Goal: Task Accomplishment & Management: Manage account settings

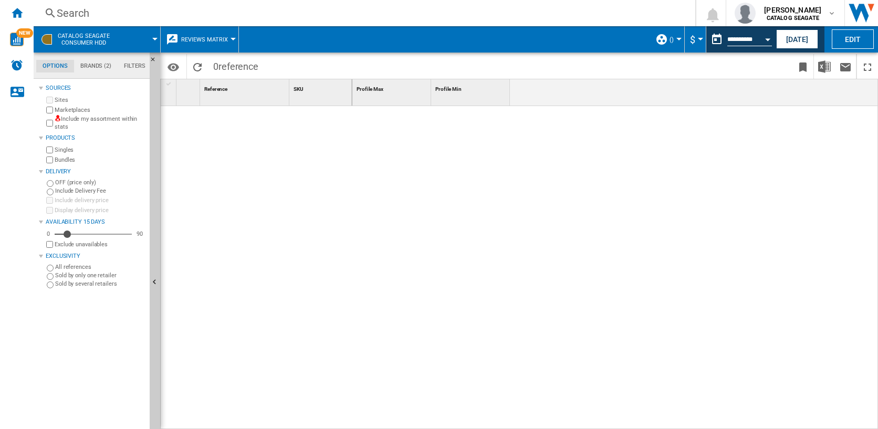
click at [207, 43] on span "Reviews Matrix" at bounding box center [204, 39] width 47 height 7
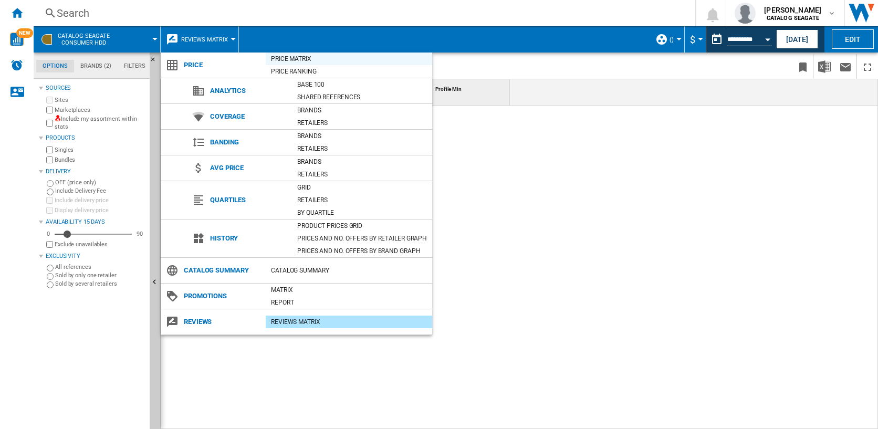
click at [285, 56] on div "Price Matrix" at bounding box center [349, 59] width 166 height 10
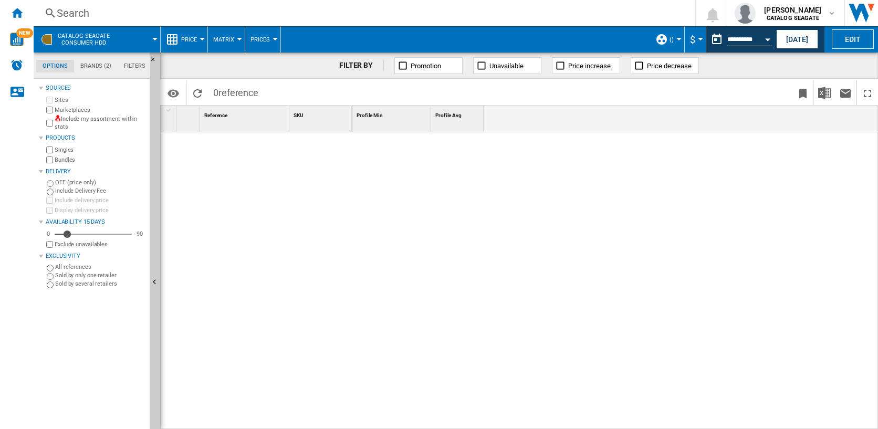
click at [673, 37] on button "()" at bounding box center [673, 39] width 9 height 26
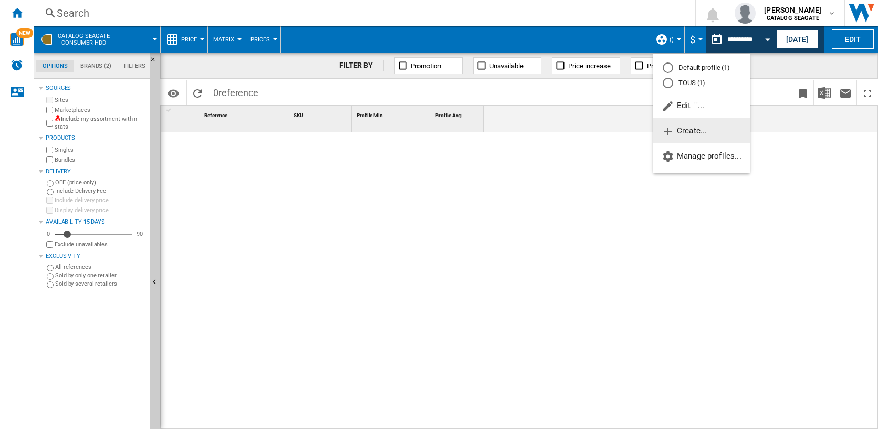
click at [682, 133] on span "Create..." at bounding box center [683, 130] width 45 height 9
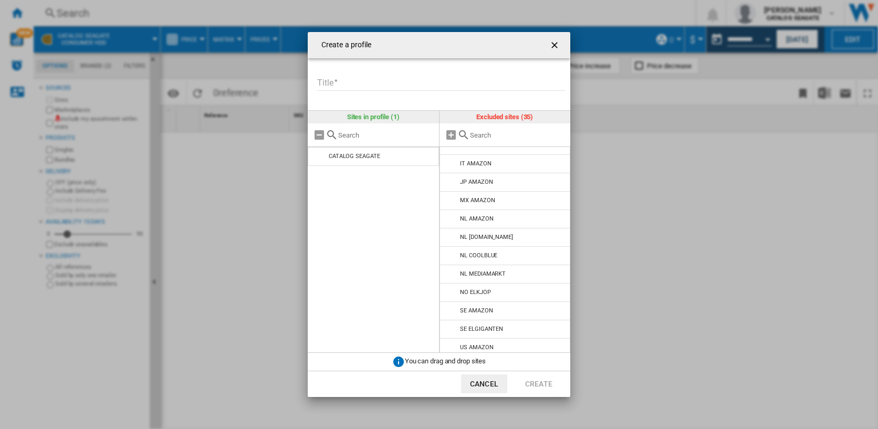
scroll to position [281, 0]
click at [354, 86] on input "Title" at bounding box center [441, 83] width 248 height 16
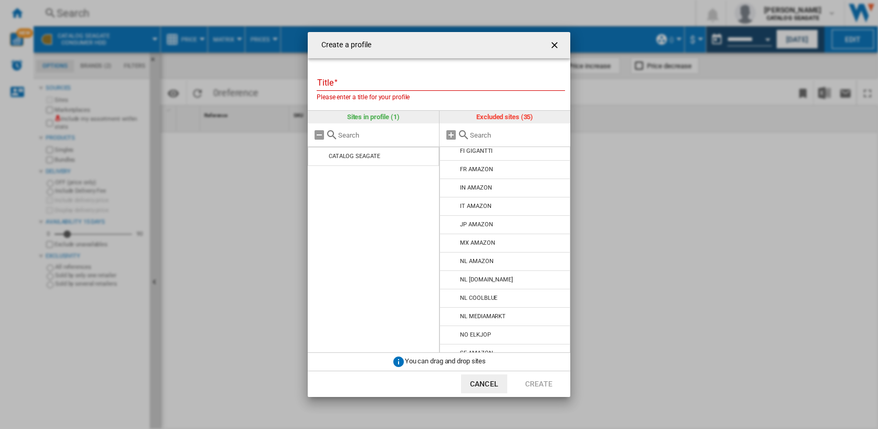
click at [351, 135] on input "text" at bounding box center [386, 135] width 96 height 8
click at [491, 131] on input "text" at bounding box center [518, 135] width 96 height 8
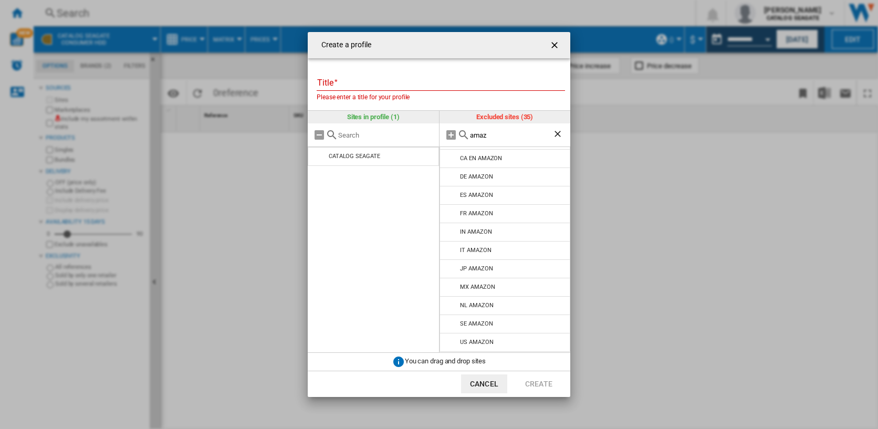
scroll to position [16, 0]
type input "amazon"
click at [483, 339] on div "US AMAZON" at bounding box center [476, 342] width 33 height 7
click at [468, 341] on div "US AMAZON" at bounding box center [476, 342] width 33 height 7
click at [450, 342] on md-icon at bounding box center [451, 342] width 13 height 13
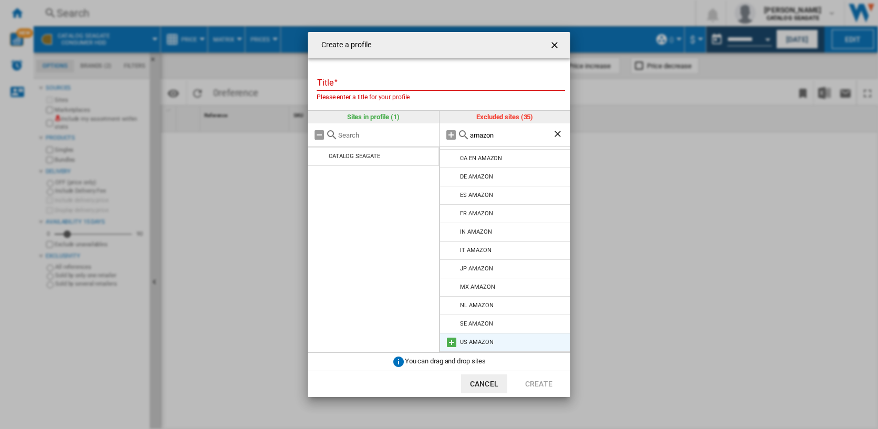
scroll to position [0, 0]
click at [423, 381] on md-dialog-actions "Cancel Create" at bounding box center [439, 384] width 262 height 26
click at [347, 79] on input "Title" at bounding box center [441, 83] width 248 height 16
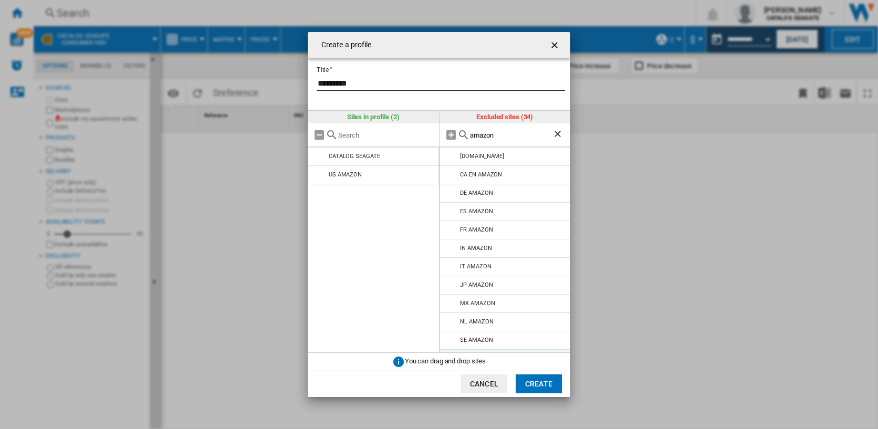
type input "*********"
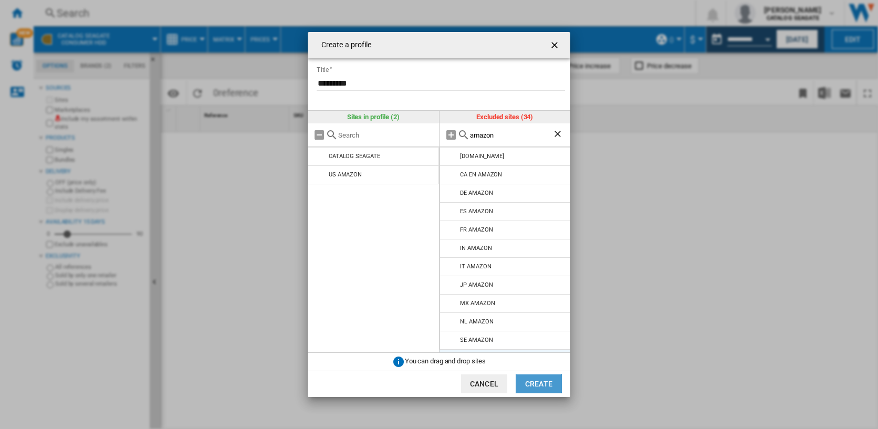
click at [526, 383] on button "Create" at bounding box center [538, 383] width 46 height 19
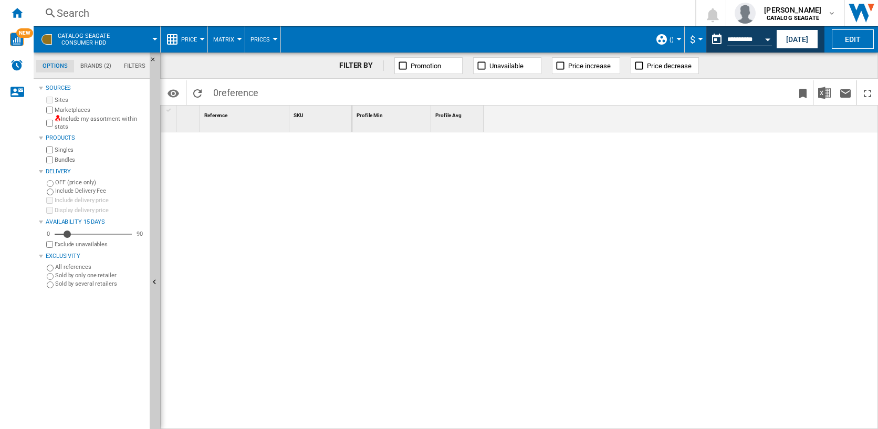
click at [678, 34] on md-menu "()" at bounding box center [667, 39] width 35 height 26
click at [677, 37] on md-menu "()" at bounding box center [667, 39] width 35 height 26
click at [666, 41] on div "()" at bounding box center [667, 39] width 24 height 26
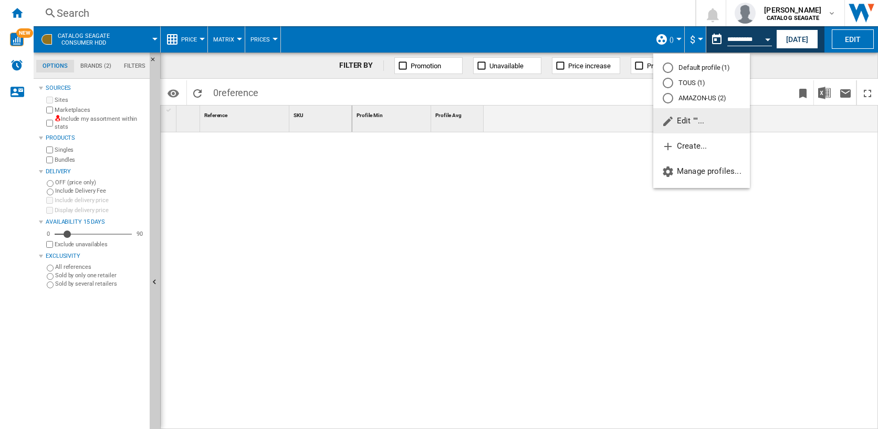
click at [664, 96] on div "AMAZON-US (2)" at bounding box center [667, 98] width 10 height 10
